Goal: Task Accomplishment & Management: Manage account settings

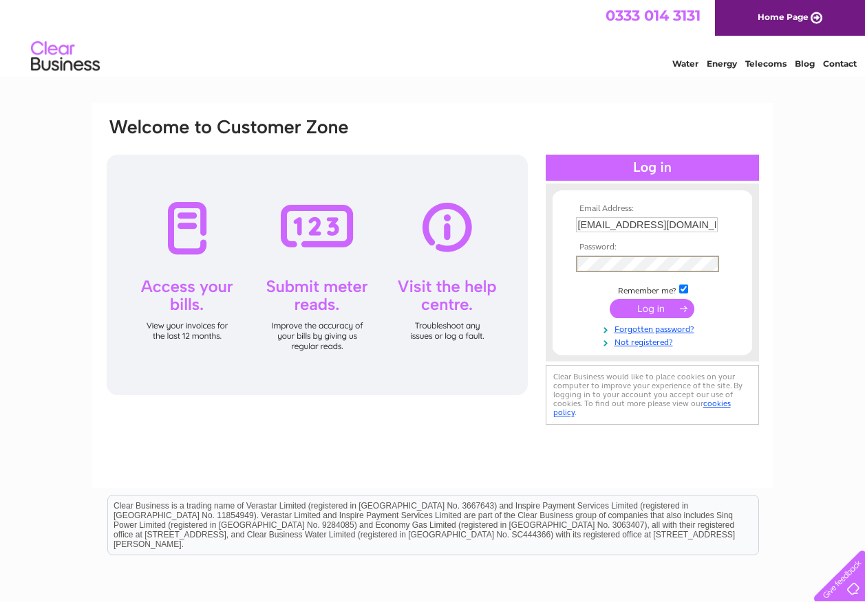
click at [664, 302] on input "submit" at bounding box center [651, 308] width 85 height 19
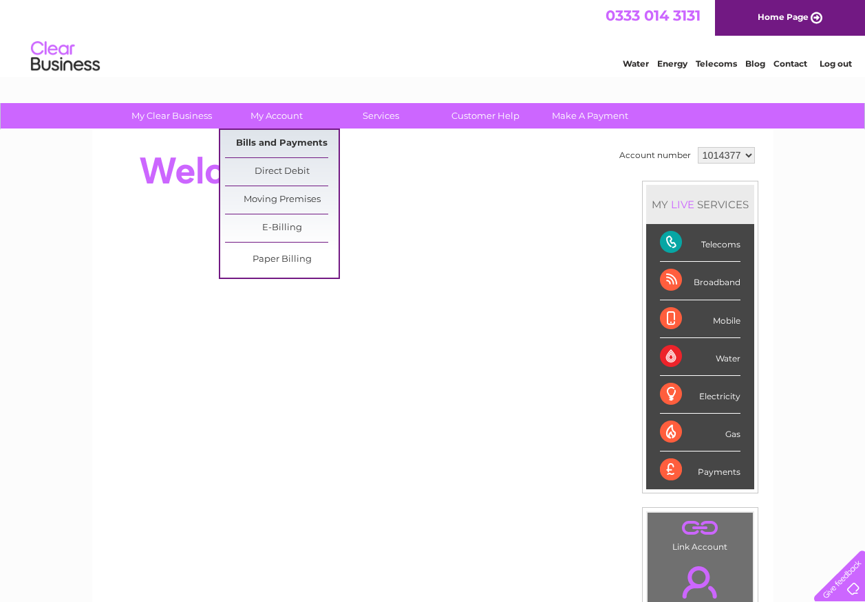
click at [305, 143] on link "Bills and Payments" at bounding box center [281, 144] width 113 height 28
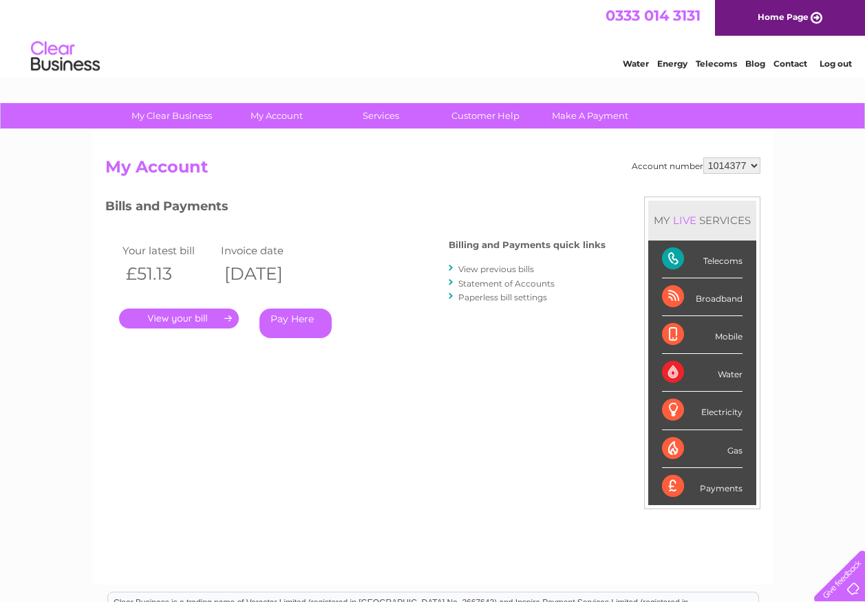
click at [185, 315] on link "." at bounding box center [179, 319] width 120 height 20
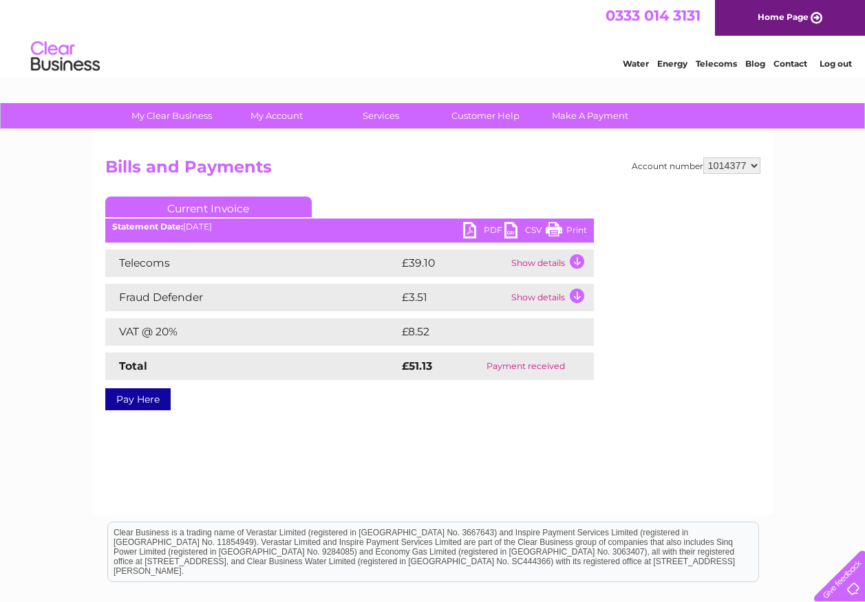
click at [472, 228] on link "PDF" at bounding box center [483, 232] width 41 height 20
